Goal: Information Seeking & Learning: Learn about a topic

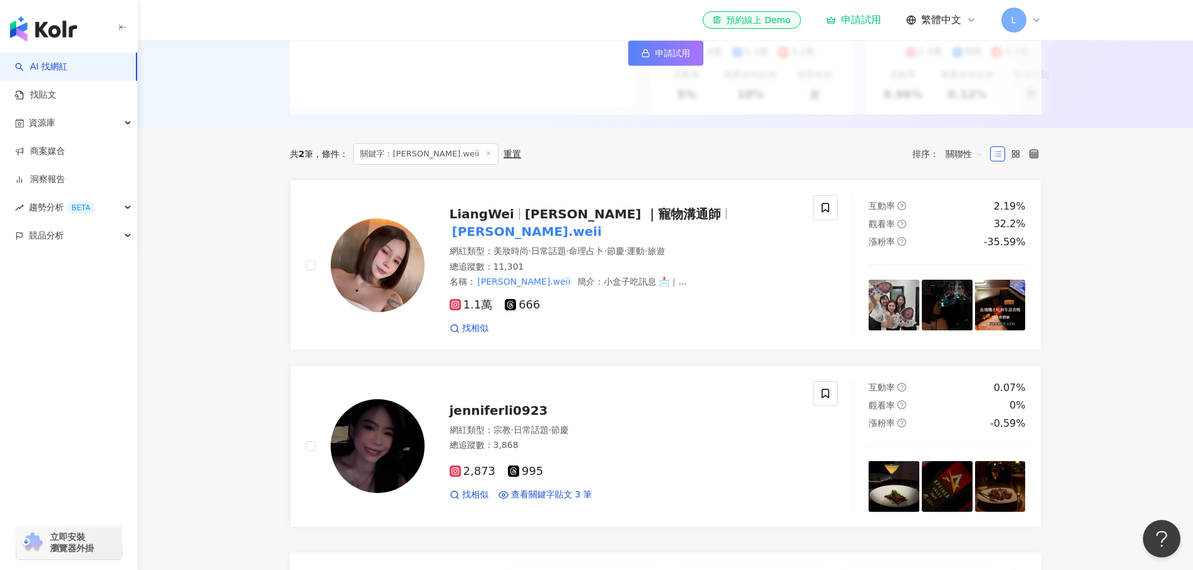
scroll to position [188, 0]
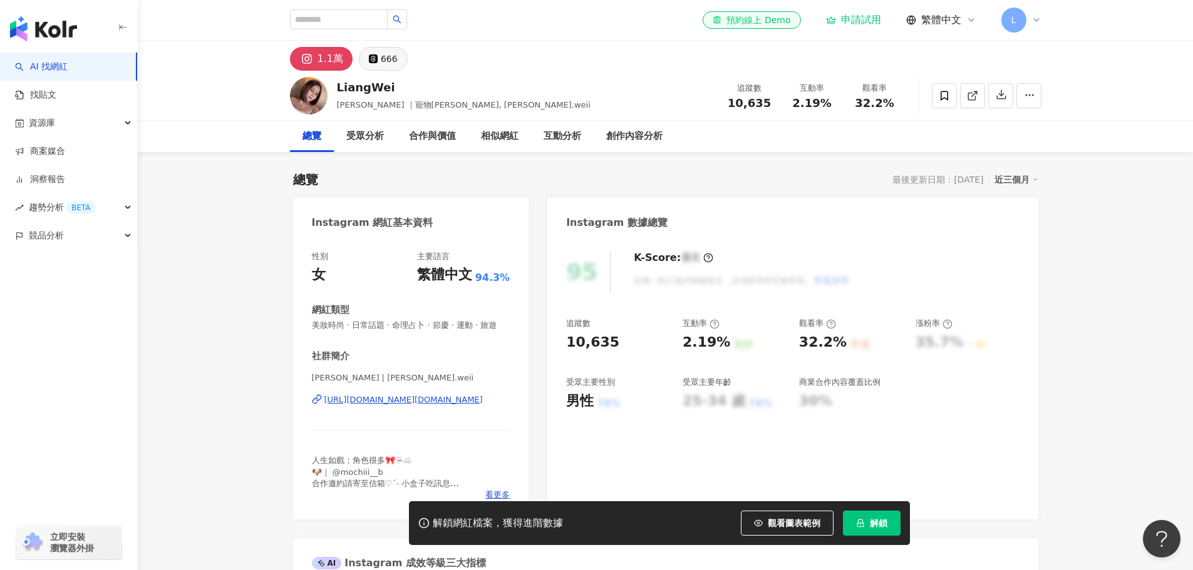
drag, startPoint x: 386, startPoint y: 57, endPoint x: 373, endPoint y: 59, distance: 13.4
click at [373, 59] on icon at bounding box center [373, 59] width 6 height 6
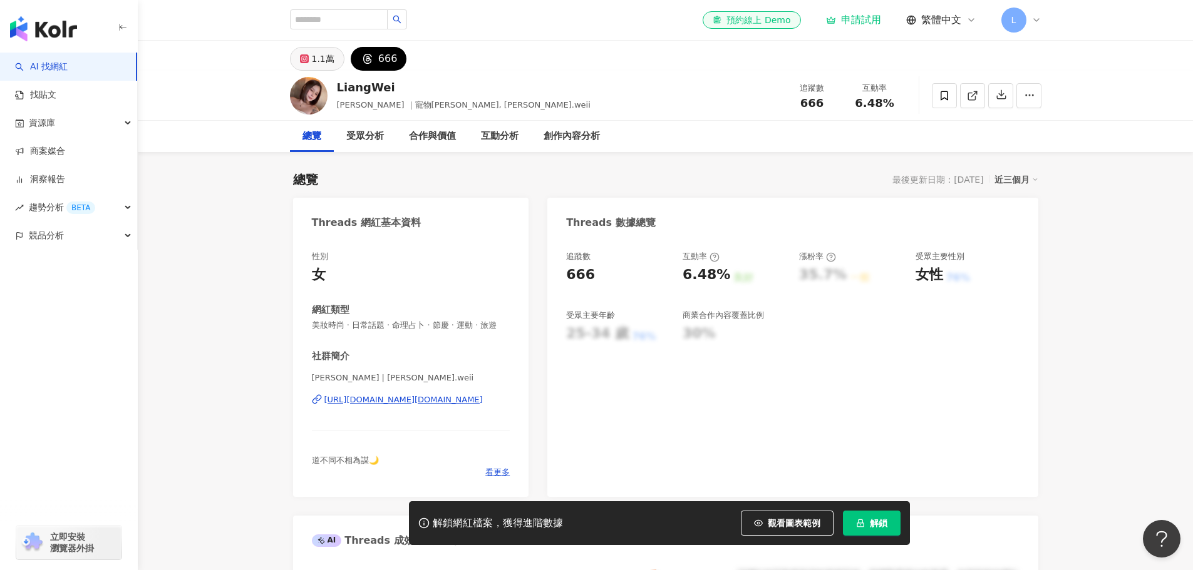
click at [312, 57] on div "1.1萬" at bounding box center [323, 59] width 23 height 18
click at [314, 62] on button "1.1萬" at bounding box center [317, 59] width 54 height 24
